Goal: Transaction & Acquisition: Purchase product/service

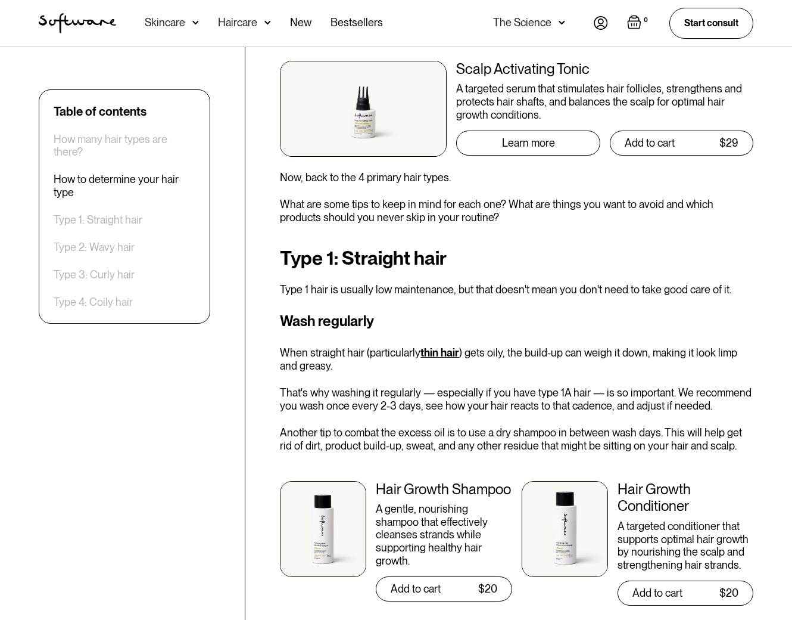
scroll to position [1984, 0]
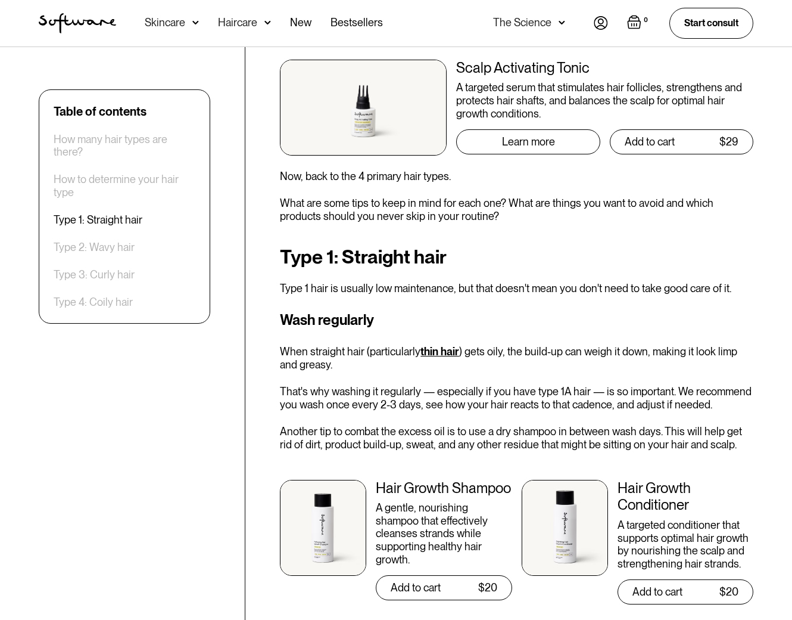
click at [422, 484] on div "Hair Growth Shampoo" at bounding box center [444, 488] width 136 height 17
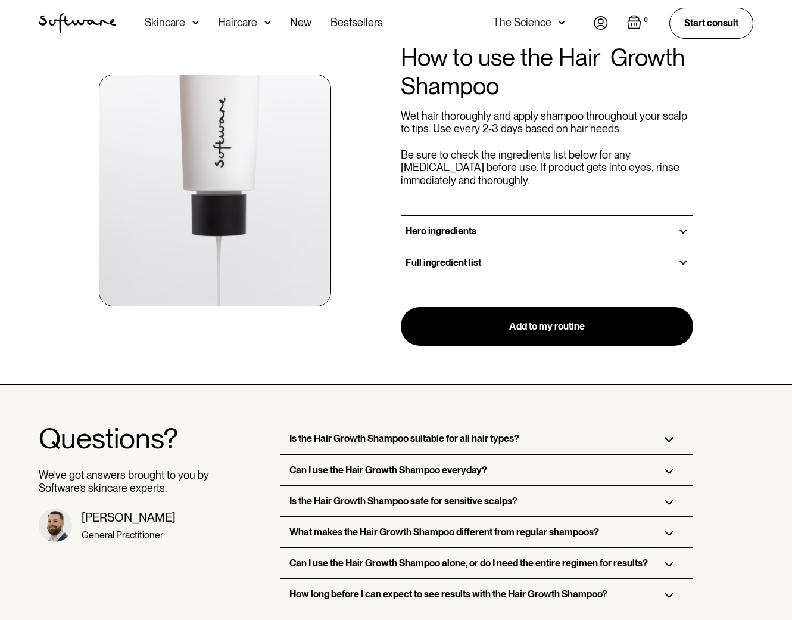
scroll to position [1231, 0]
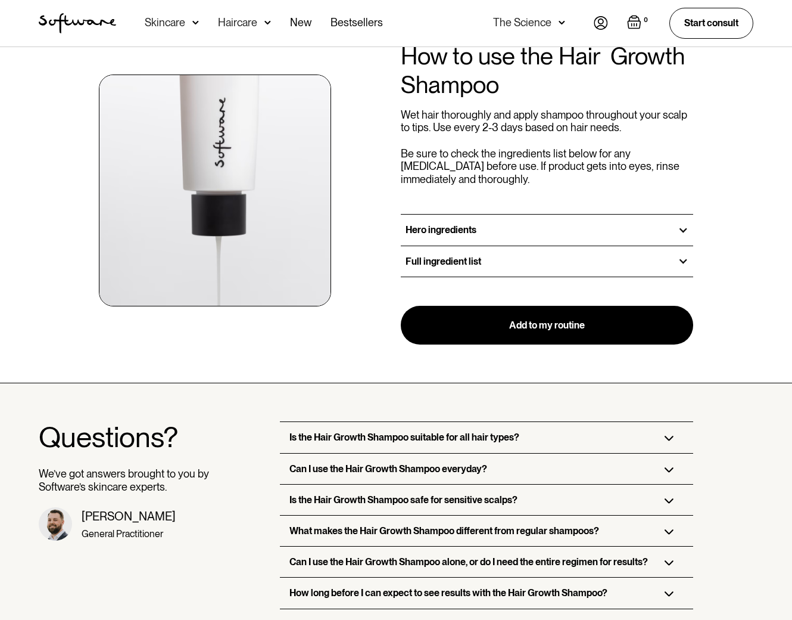
click at [511, 258] on div "Full ingredient list" at bounding box center [547, 261] width 292 height 30
